Goal: Task Accomplishment & Management: Complete application form

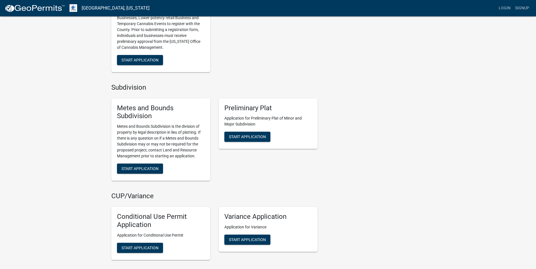
scroll to position [520, 0]
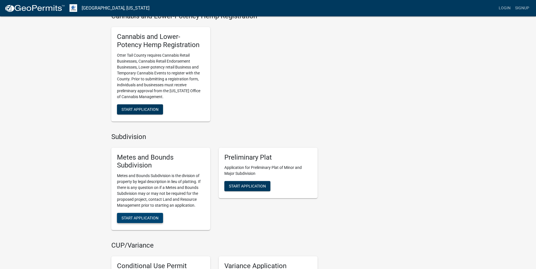
click at [151, 220] on span "Start Application" at bounding box center [139, 218] width 37 height 5
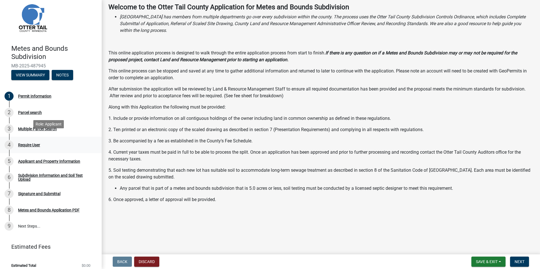
scroll to position [15, 0]
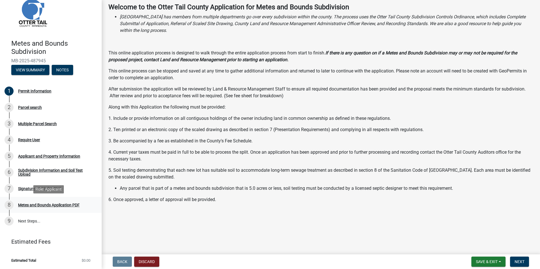
click at [54, 205] on div "Metes and Bounds Application PDF" at bounding box center [49, 205] width 62 height 4
click at [58, 206] on div "Metes and Bounds Application PDF" at bounding box center [49, 205] width 62 height 4
drag, startPoint x: 58, startPoint y: 206, endPoint x: 60, endPoint y: 223, distance: 16.4
click at [60, 223] on link "9 Next Steps..." at bounding box center [51, 221] width 102 height 16
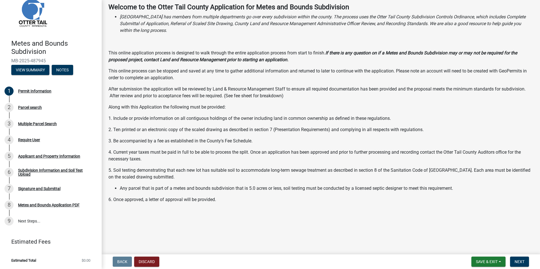
click at [222, 218] on div "Welcome to the [GEOGRAPHIC_DATA] Application for Metes and Bounds Subdivision […" at bounding box center [320, 114] width 425 height 223
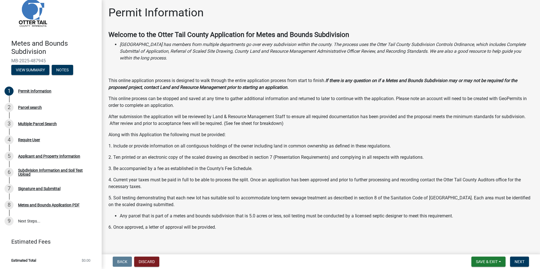
scroll to position [0, 0]
click at [23, 108] on div "Parcel search" at bounding box center [30, 108] width 24 height 4
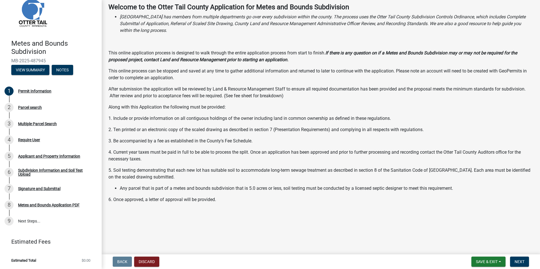
click at [196, 222] on p at bounding box center [320, 222] width 425 height 7
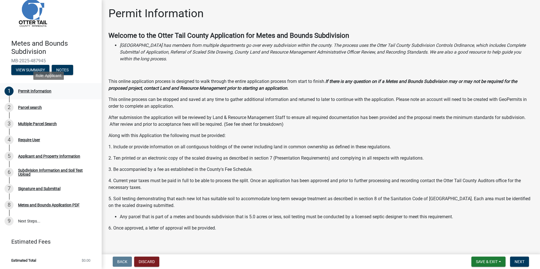
click at [27, 94] on div "1 Permit Information" at bounding box center [49, 91] width 88 height 9
click at [11, 91] on div "1" at bounding box center [9, 91] width 9 height 9
click at [9, 106] on div "2" at bounding box center [9, 107] width 9 height 9
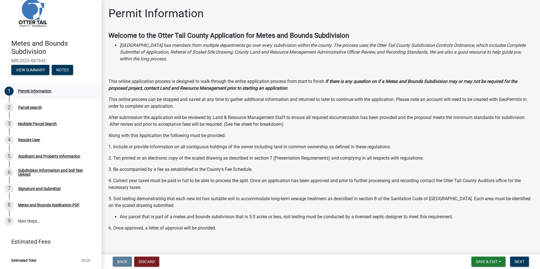
click at [9, 98] on div at bounding box center [9, 99] width 1 height 6
click at [27, 72] on button "View Summary" at bounding box center [30, 70] width 38 height 10
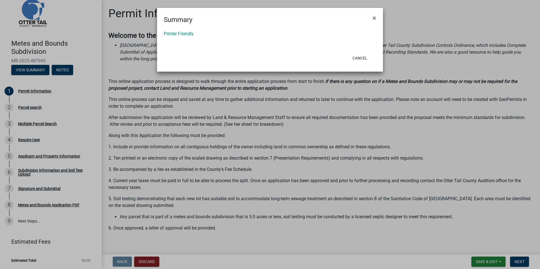
click at [280, 130] on ngb-modal-window "Summary × Printer Friendly Cancel" at bounding box center [270, 134] width 540 height 269
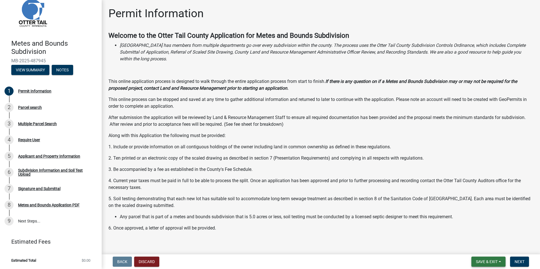
click at [487, 262] on span "Save & Exit" at bounding box center [487, 262] width 22 height 5
click at [476, 246] on button "Save & Exit" at bounding box center [482, 248] width 45 height 14
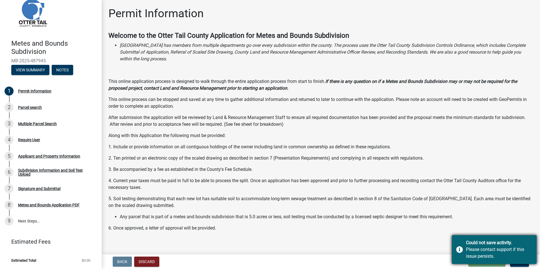
click at [500, 252] on div "Please contact support if this issue persists." at bounding box center [499, 254] width 66 height 14
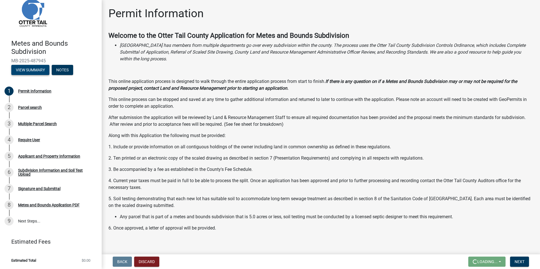
click at [33, 70] on button "View Summary" at bounding box center [30, 70] width 38 height 10
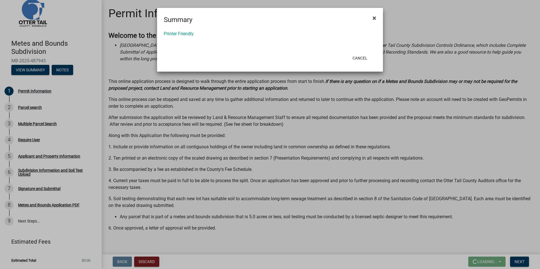
click at [379, 17] on button "×" at bounding box center [374, 18] width 13 height 16
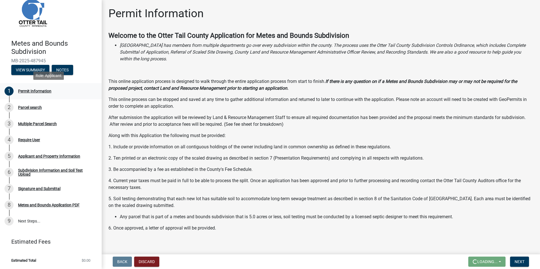
click at [33, 88] on div "1 Permit Information" at bounding box center [49, 91] width 88 height 9
click at [35, 90] on div "Permit Information" at bounding box center [34, 91] width 33 height 4
click at [36, 108] on div "Parcel search" at bounding box center [30, 108] width 24 height 4
click at [34, 108] on div "Parcel search" at bounding box center [30, 108] width 24 height 4
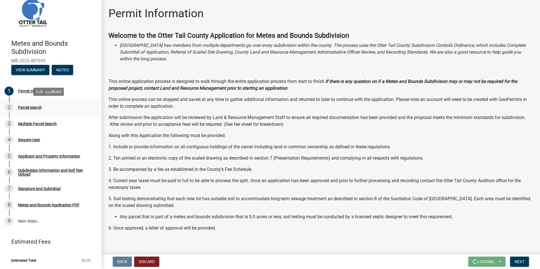
click at [10, 108] on div "2" at bounding box center [9, 107] width 9 height 9
click at [10, 131] on link "3 Multiple Parcel Search" at bounding box center [51, 124] width 102 height 16
click at [9, 132] on link "3 Multiple Parcel Search" at bounding box center [51, 124] width 102 height 16
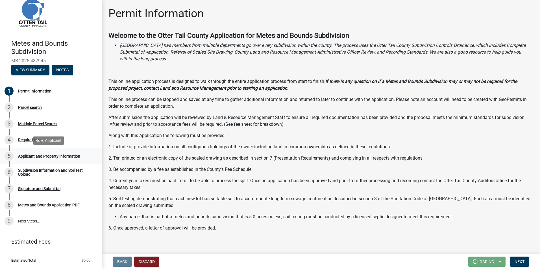
click at [7, 149] on link "5 Applicant and Property Information" at bounding box center [51, 156] width 102 height 16
click at [55, 207] on div "Metes and Bounds Application PDF" at bounding box center [49, 205] width 62 height 4
drag, startPoint x: 55, startPoint y: 207, endPoint x: 40, endPoint y: 208, distance: 15.0
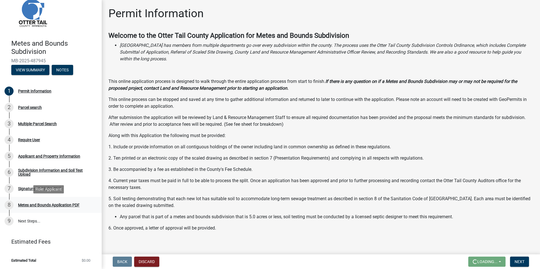
click at [40, 208] on div "8 Metes and Bounds Application PDF" at bounding box center [49, 205] width 88 height 9
